Goal: Register for event/course

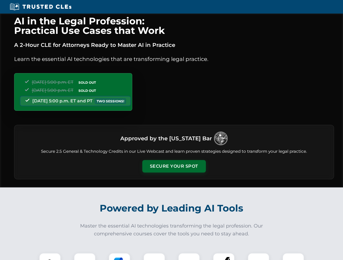
click at [174, 167] on button "Secure Your Spot" at bounding box center [173, 166] width 63 height 12
click at [50, 257] on img at bounding box center [50, 264] width 16 height 16
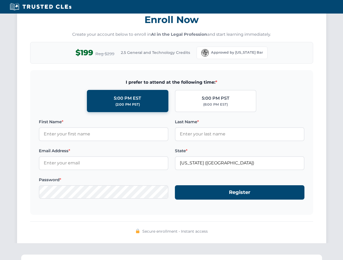
scroll to position [533, 0]
